Goal: Find specific page/section: Find specific page/section

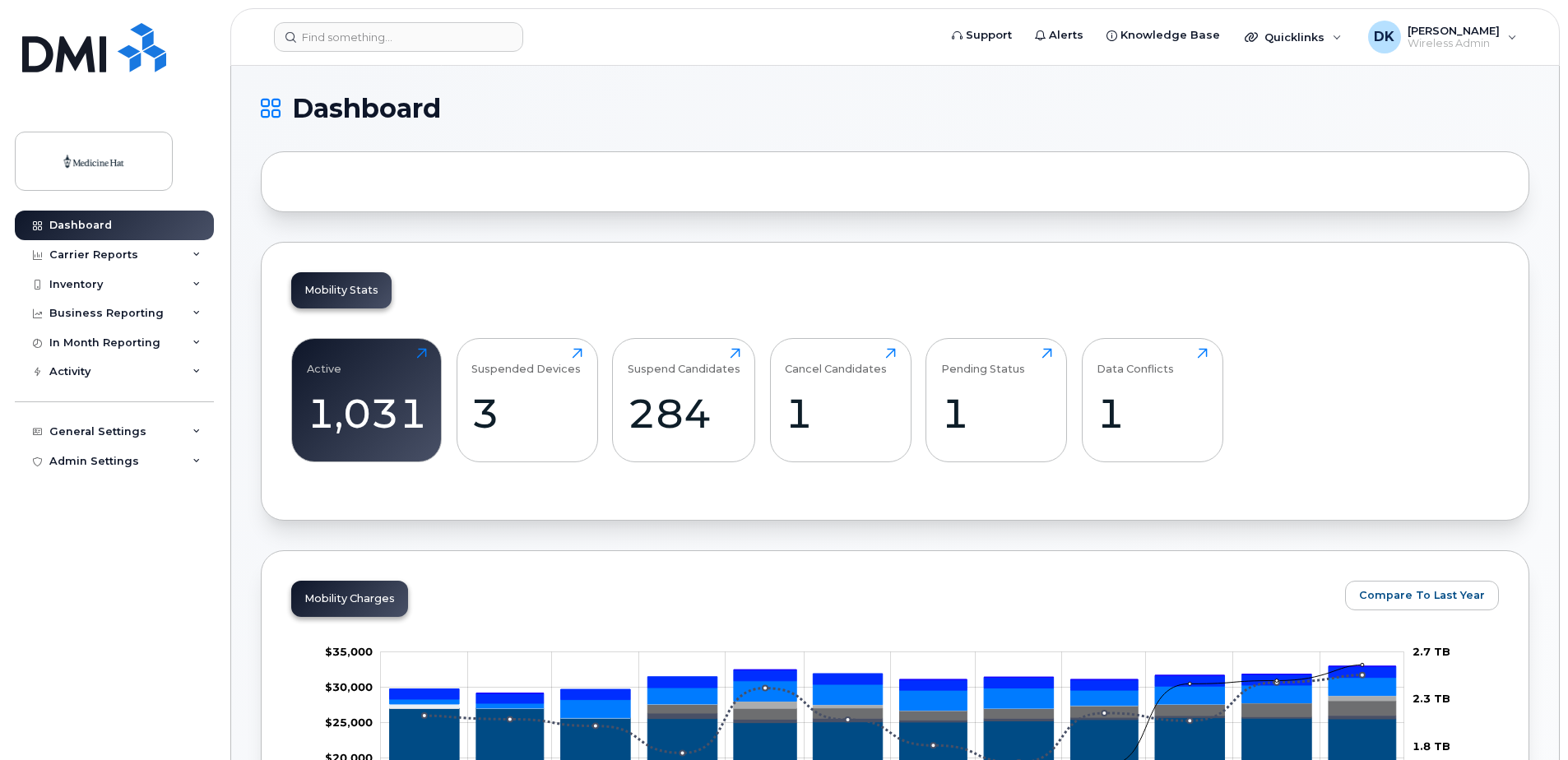
click at [341, 175] on div at bounding box center [894, 181] width 1268 height 61
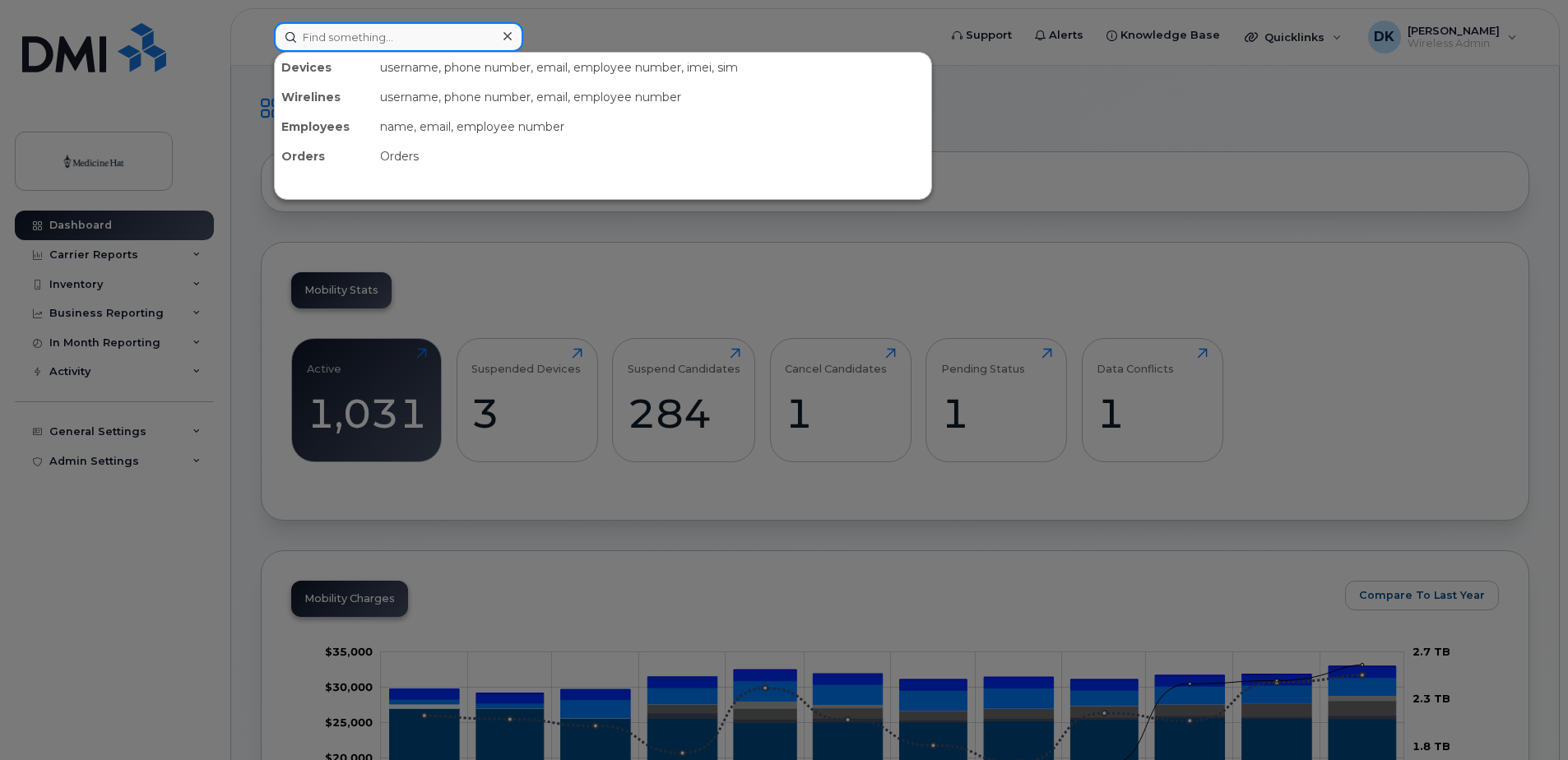
click at [496, 39] on div at bounding box center [398, 38] width 249 height 30
type input "4"
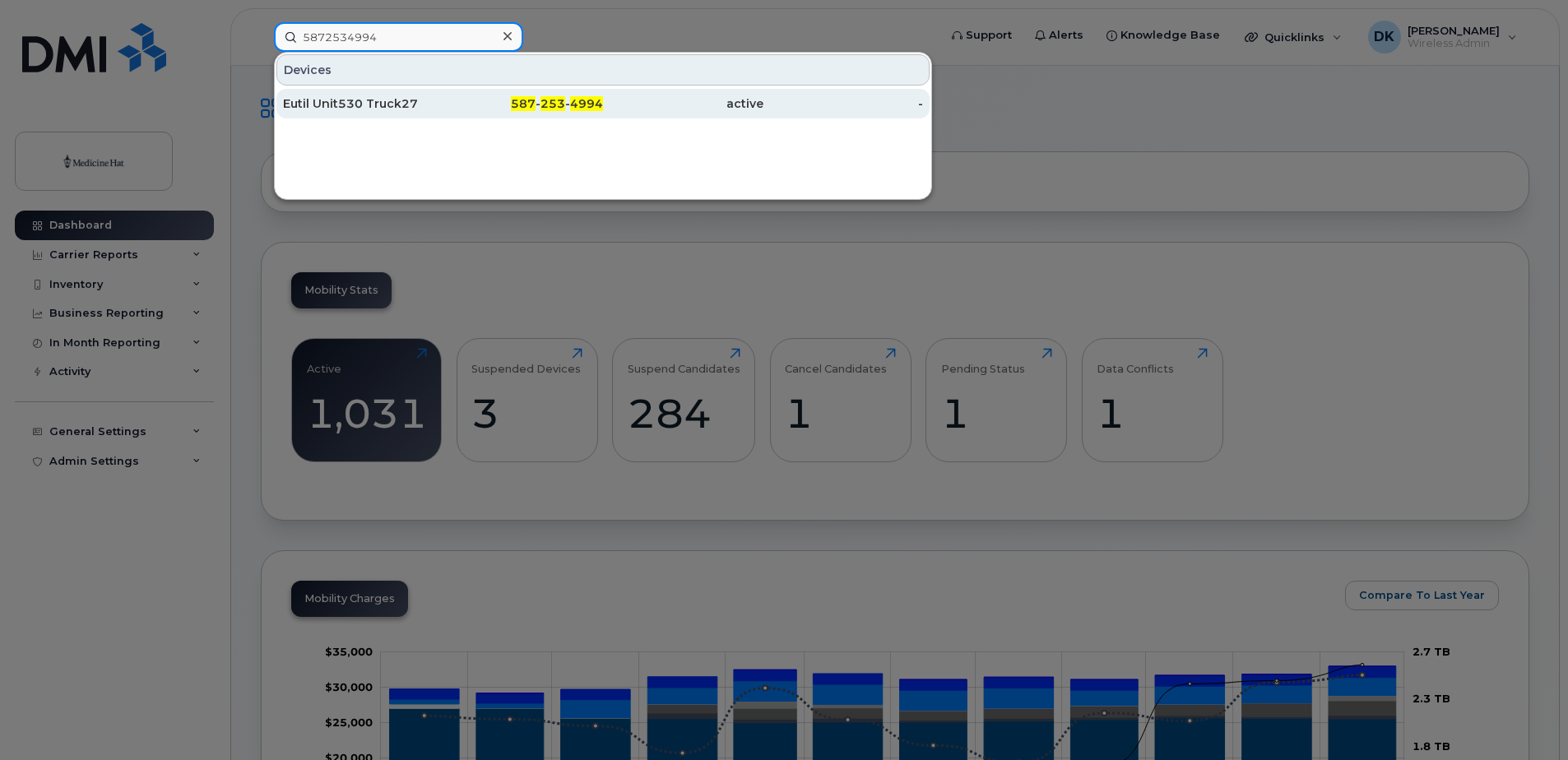
type input "5872534994"
click at [428, 102] on div "Eutil Unit530 Truck27" at bounding box center [363, 104] width 161 height 17
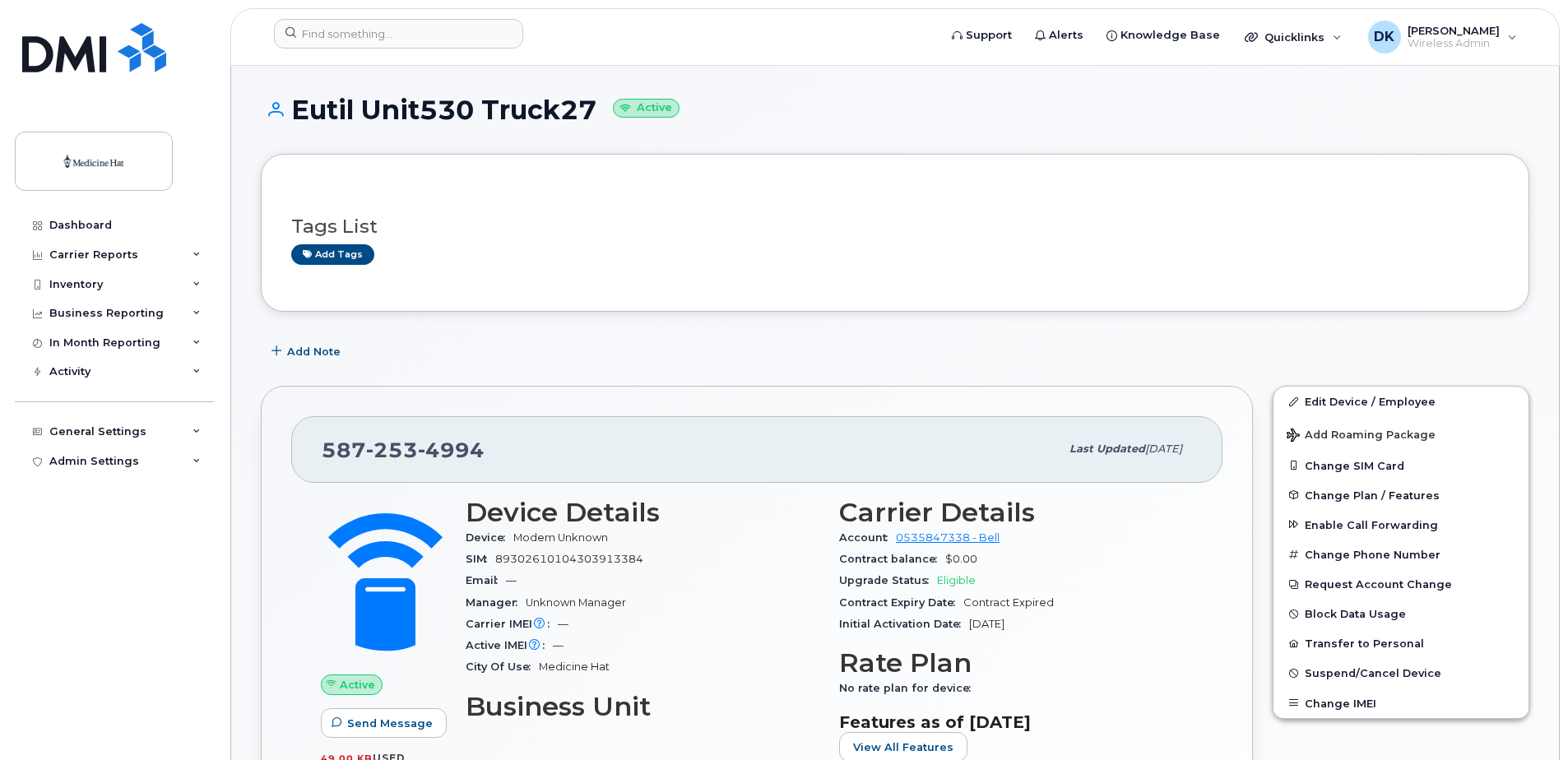
drag, startPoint x: 599, startPoint y: 109, endPoint x: 283, endPoint y: 102, distance: 316.1
click at [283, 102] on h1 "Eutil Unit530 Truck27 Active" at bounding box center [894, 110] width 1268 height 29
copy h1 "Eutil Unit530 Truck27"
click at [461, 37] on input at bounding box center [398, 34] width 249 height 30
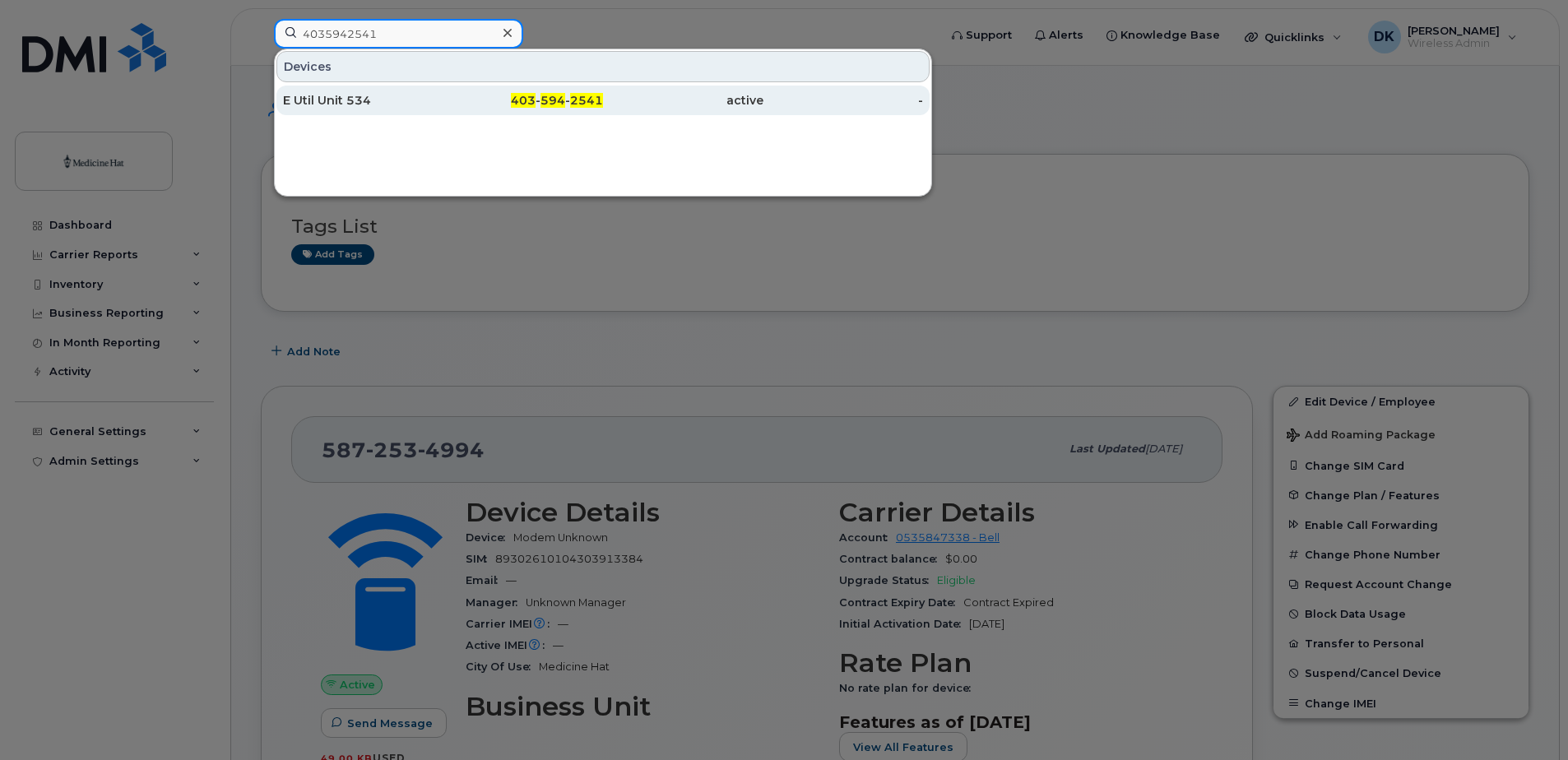
type input "4035942541"
click at [358, 105] on div "E Util Unit 534" at bounding box center [363, 101] width 161 height 17
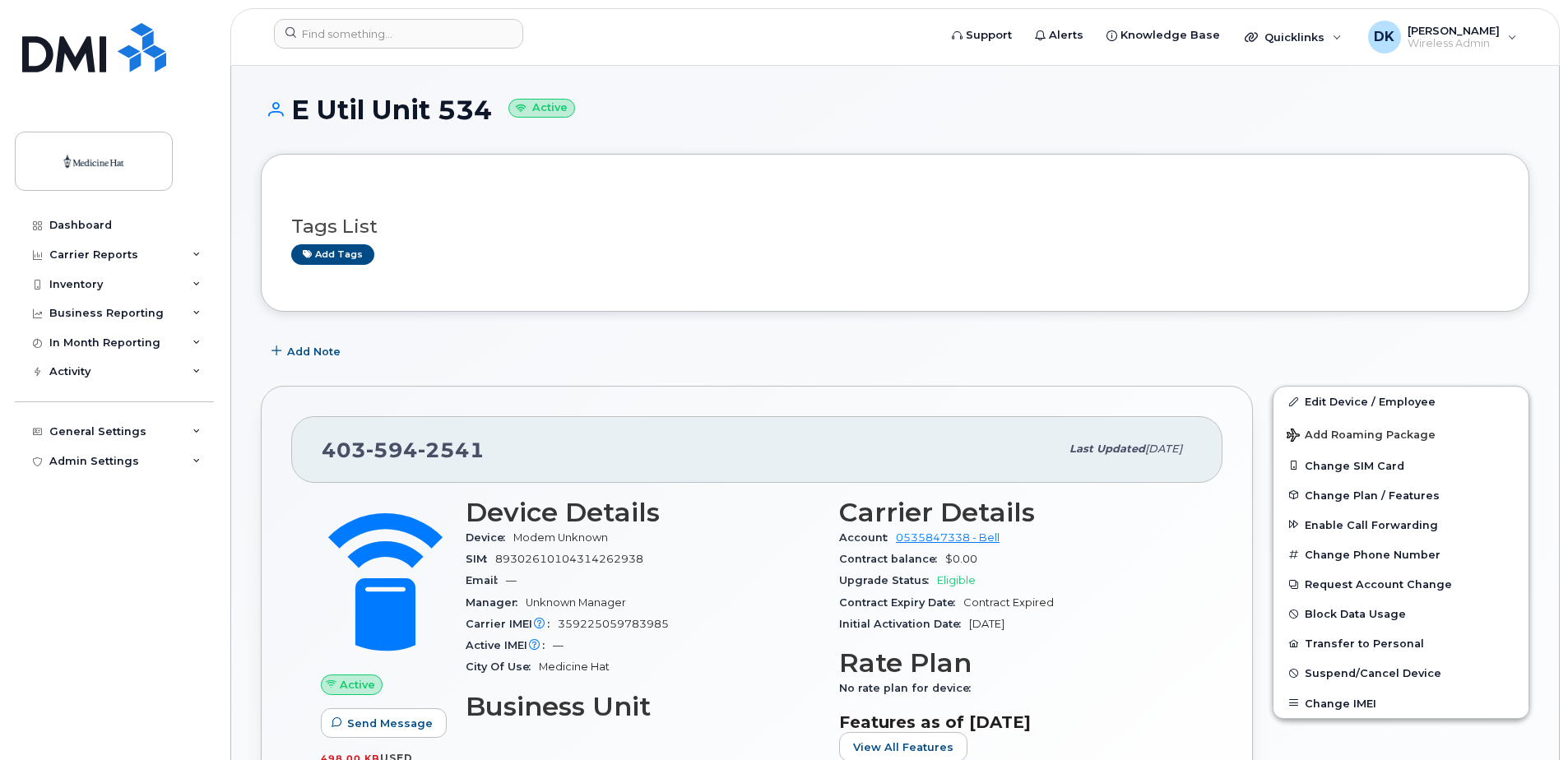
click at [487, 108] on h1 "E Util Unit 534 Active" at bounding box center [894, 110] width 1268 height 29
drag, startPoint x: 488, startPoint y: 108, endPoint x: 293, endPoint y: 117, distance: 195.2
click at [293, 117] on h1 "E Util Unit 534 Active" at bounding box center [894, 110] width 1268 height 29
copy h1 "E Util Unit 534"
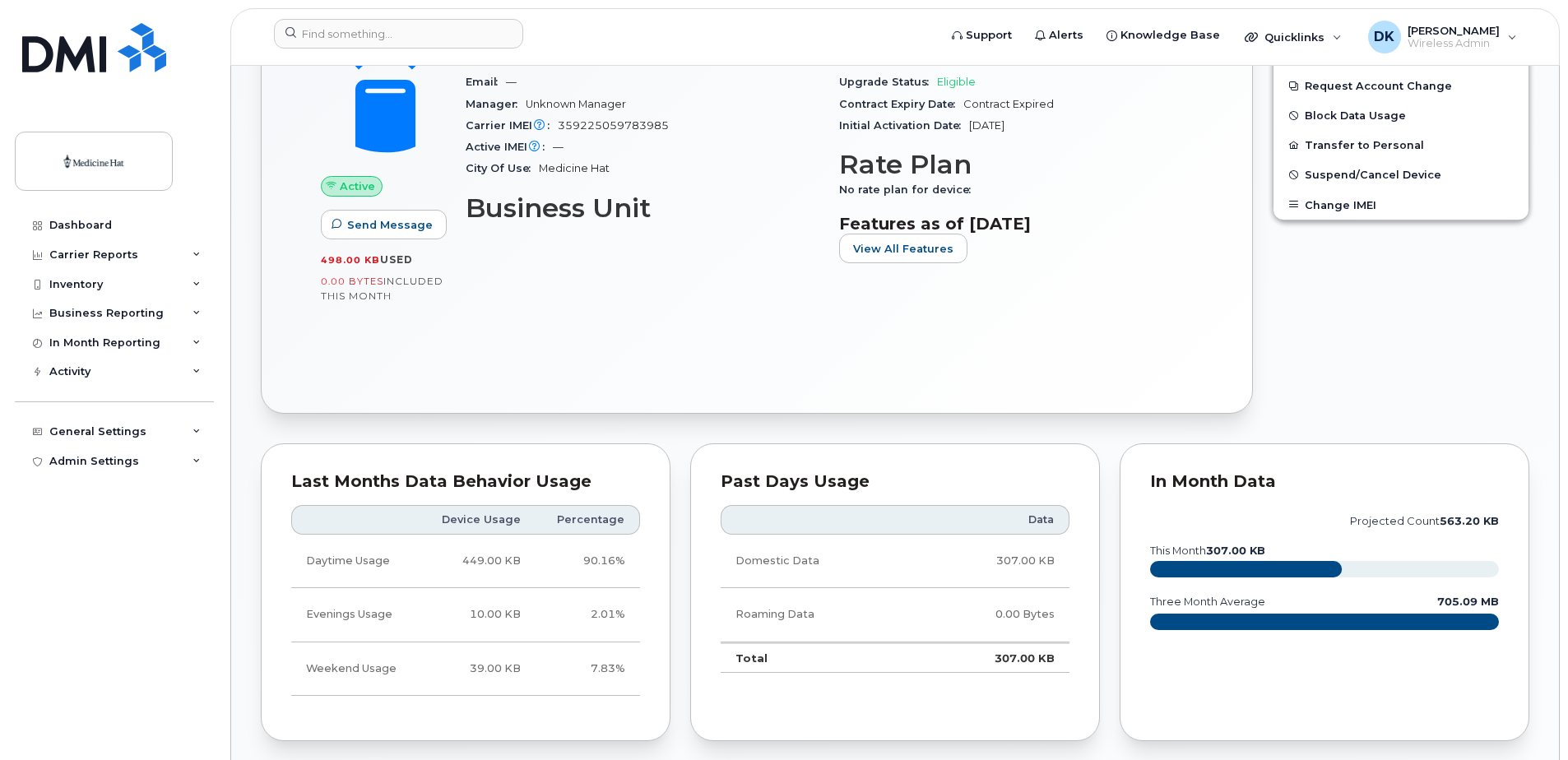
scroll to position [576, 0]
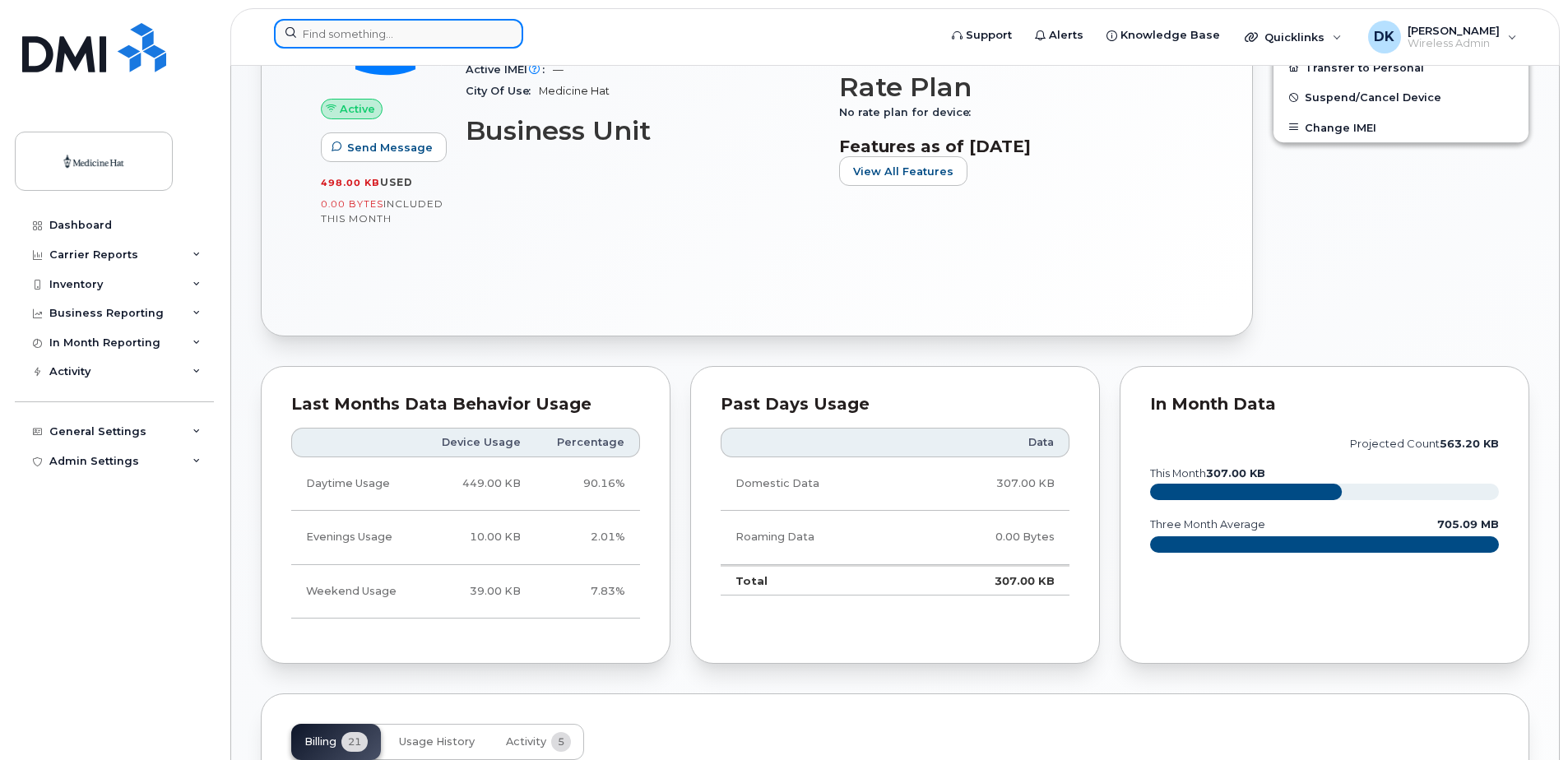
click at [310, 39] on input at bounding box center [398, 34] width 249 height 30
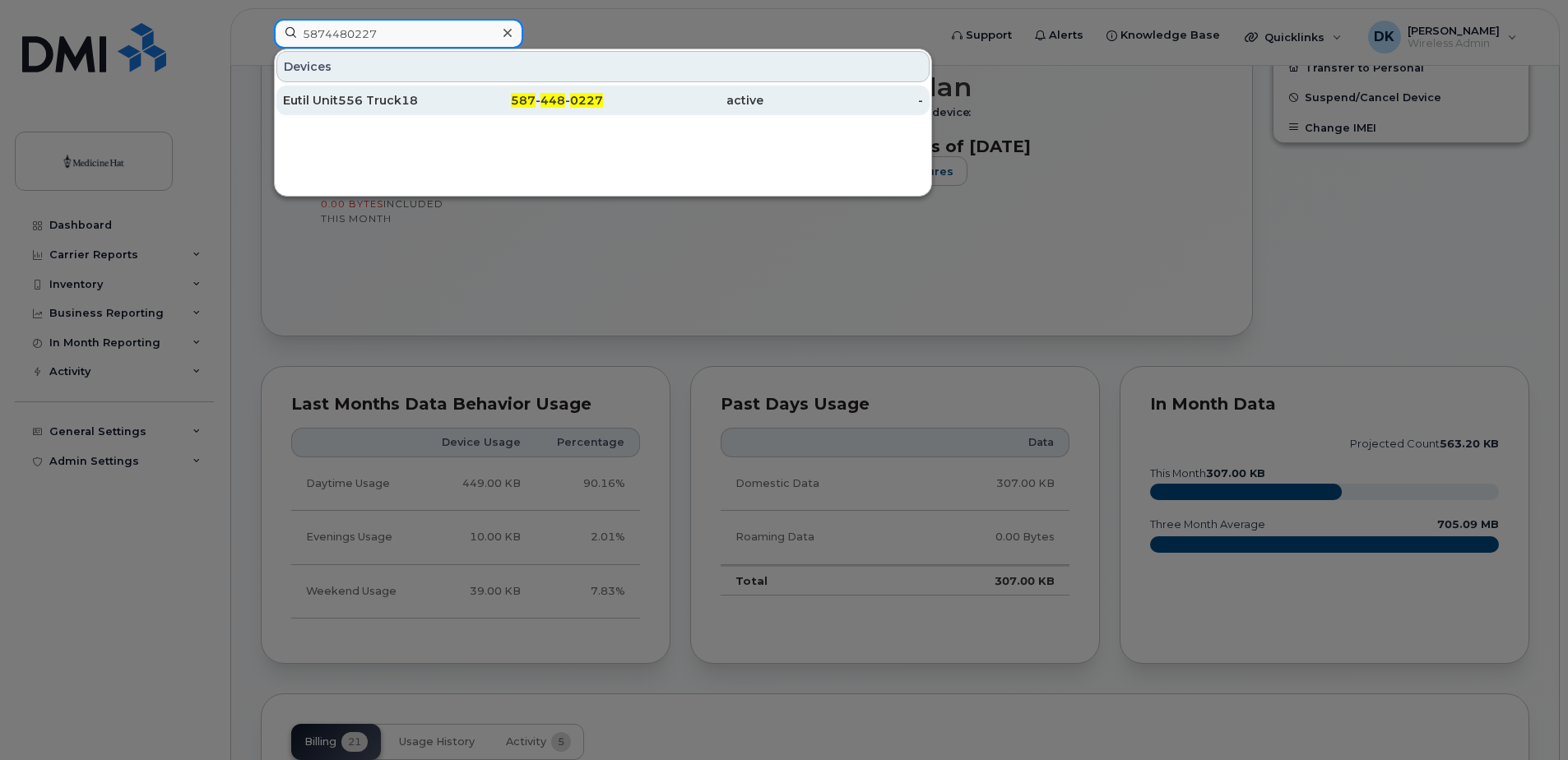
type input "5874480227"
click at [408, 96] on div "Eutil Unit556 Truck18" at bounding box center [363, 101] width 161 height 17
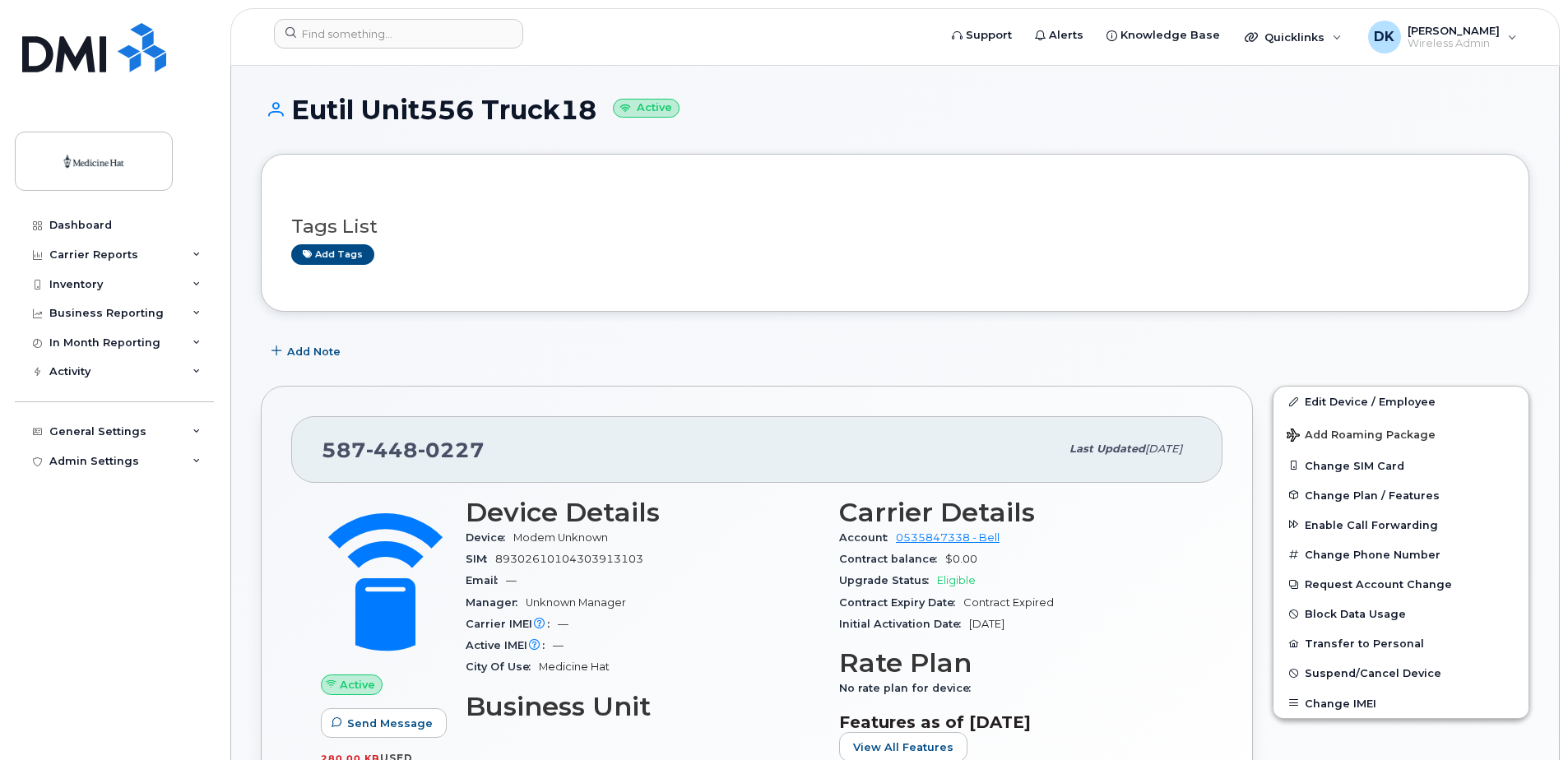
drag, startPoint x: 597, startPoint y: 112, endPoint x: 298, endPoint y: 111, distance: 299.0
click at [298, 111] on h1 "Eutil Unit556 Truck18 Active" at bounding box center [894, 110] width 1268 height 29
copy h1 "Eutil Unit556 Truck18"
